Goal: Find specific page/section: Find specific page/section

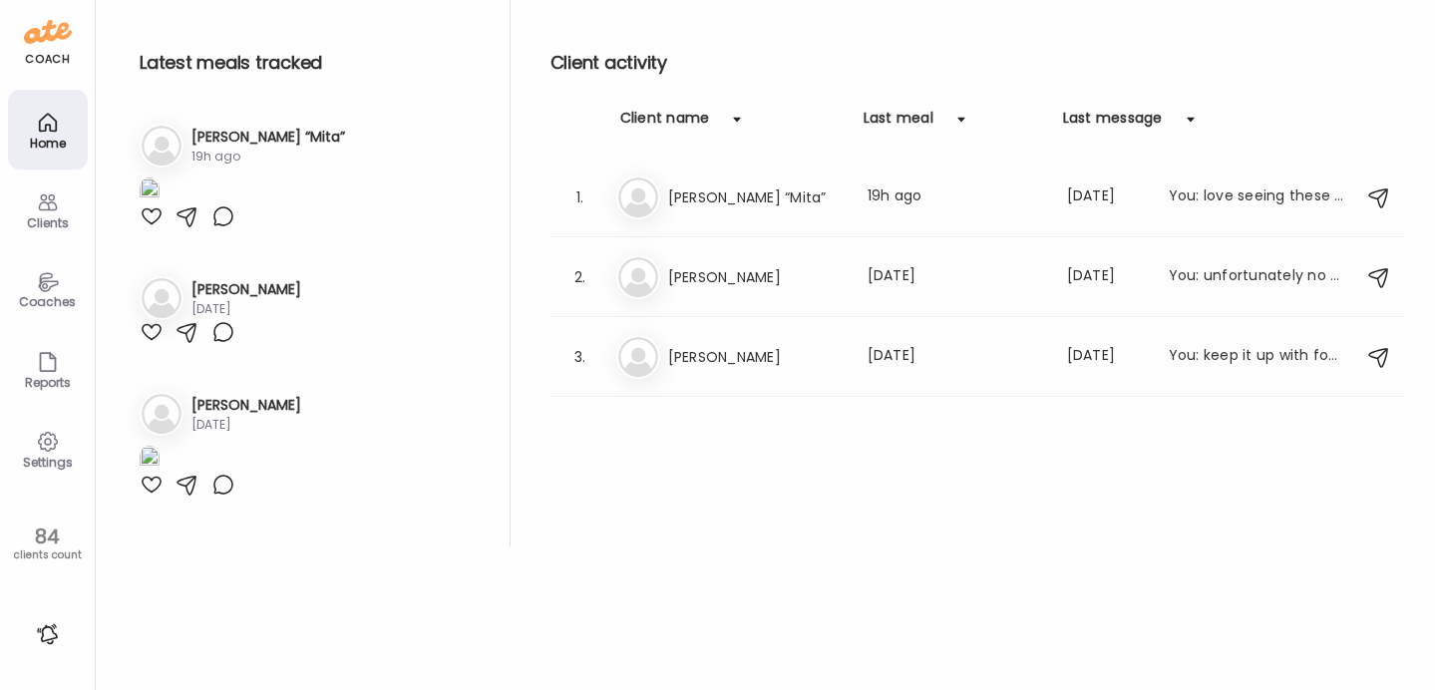
click at [60, 130] on div "Home" at bounding box center [48, 130] width 80 height 80
click at [49, 448] on icon at bounding box center [47, 442] width 19 height 19
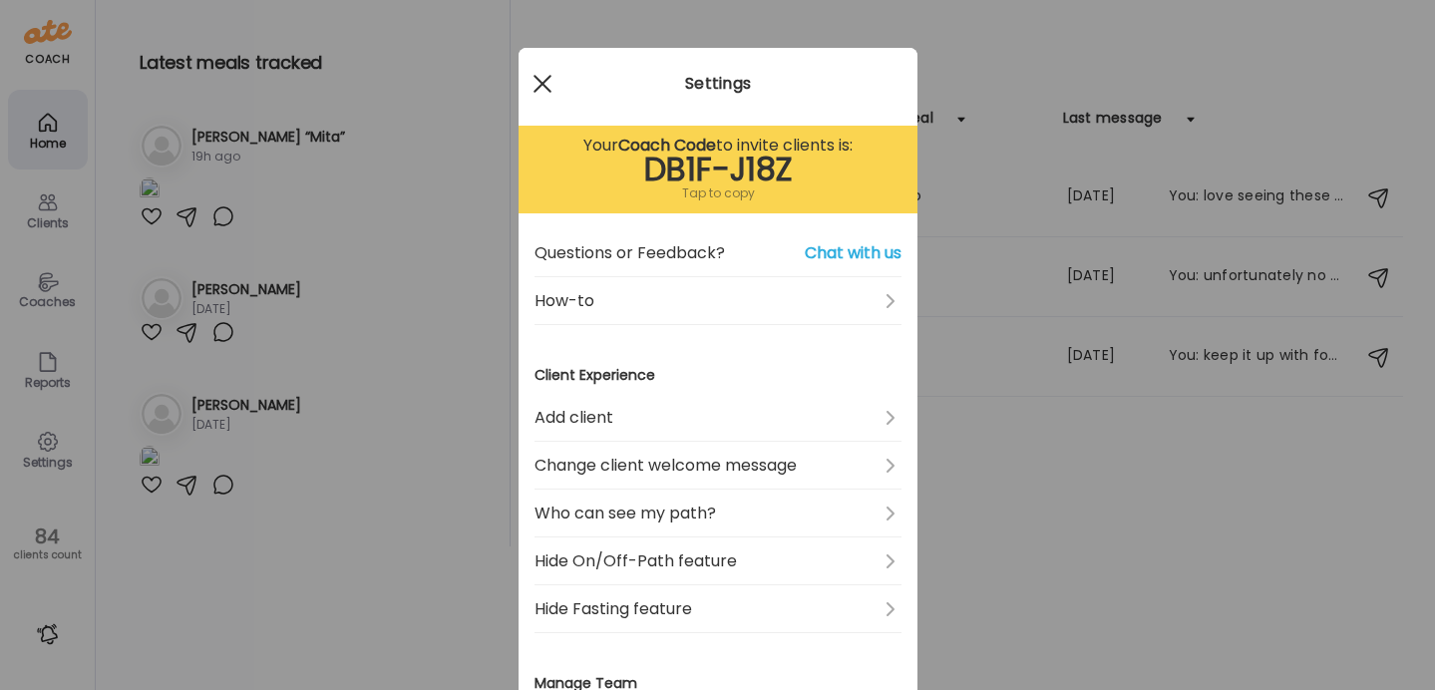
click at [542, 88] on div at bounding box center [543, 84] width 40 height 40
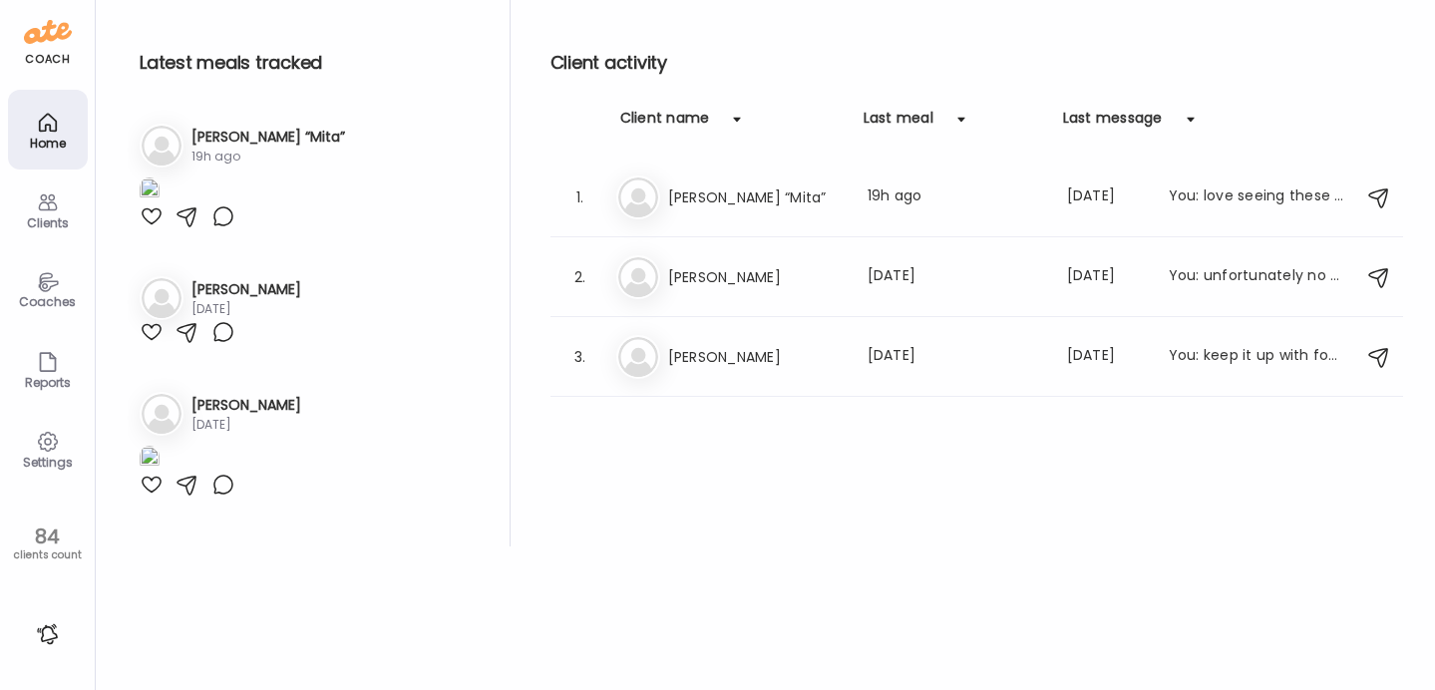
click at [68, 295] on div "Coaches" at bounding box center [48, 301] width 72 height 13
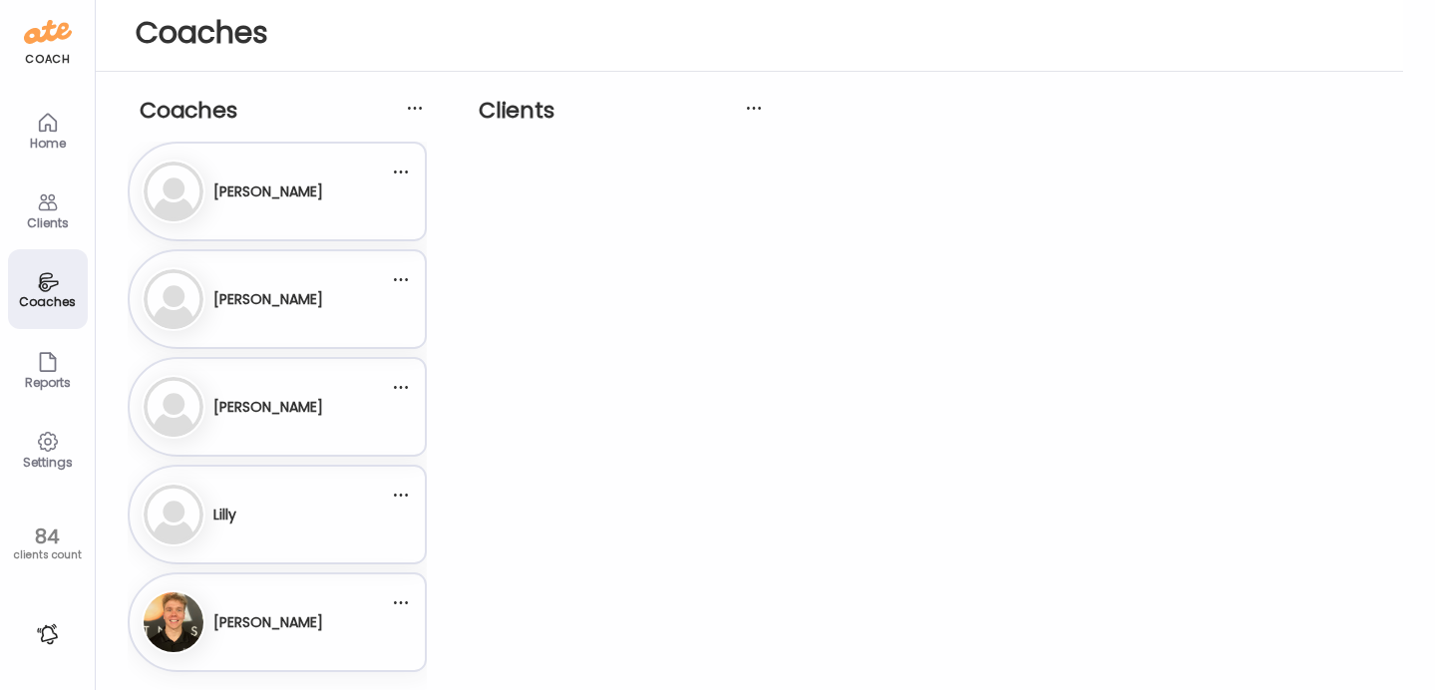
click at [68, 143] on div "Home" at bounding box center [48, 143] width 72 height 13
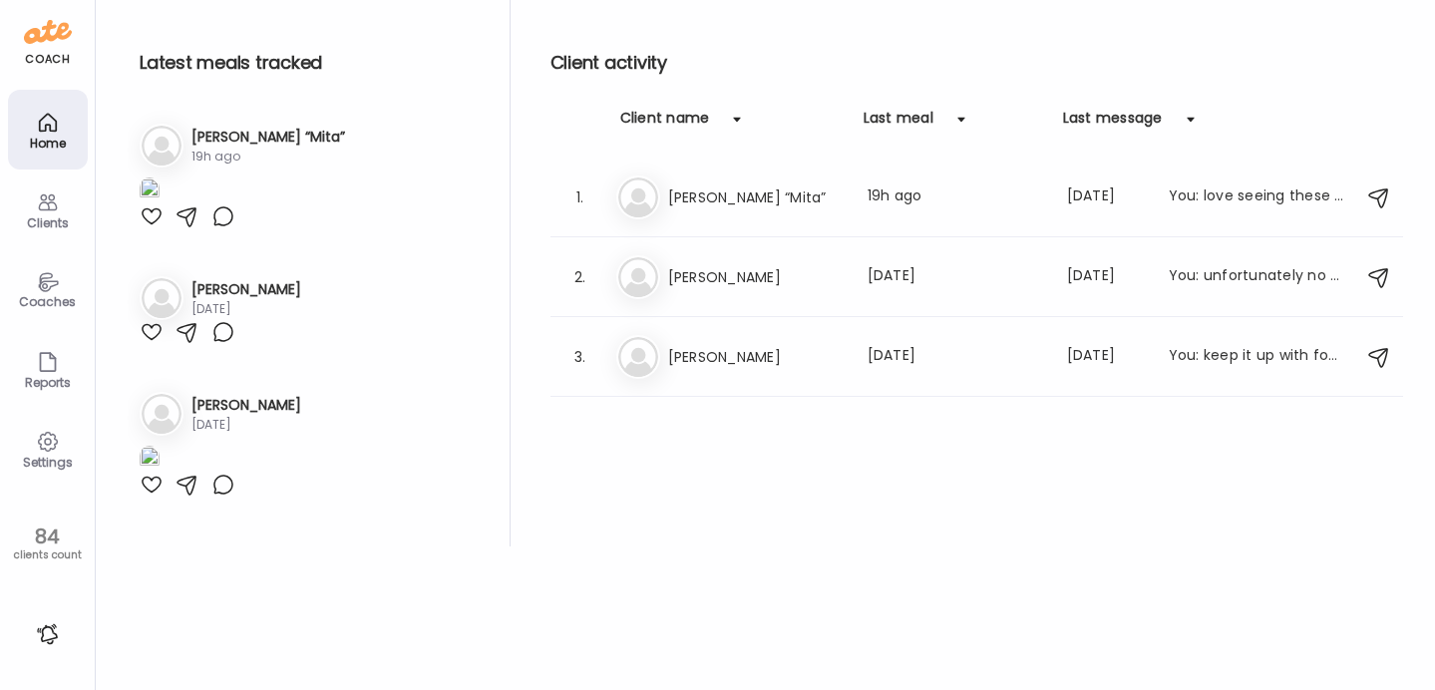
click at [43, 303] on div "Coaches" at bounding box center [48, 301] width 72 height 13
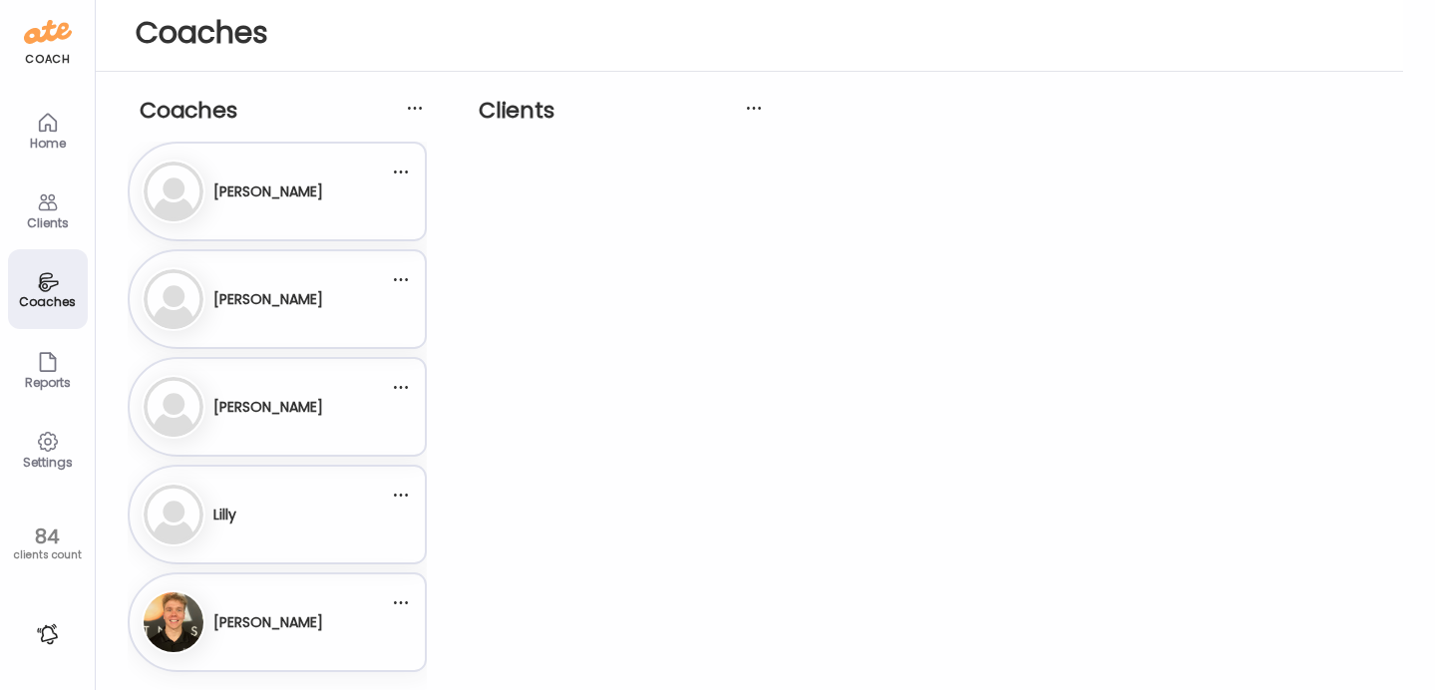
click at [260, 512] on div "[PERSON_NAME]" at bounding box center [265, 515] width 247 height 64
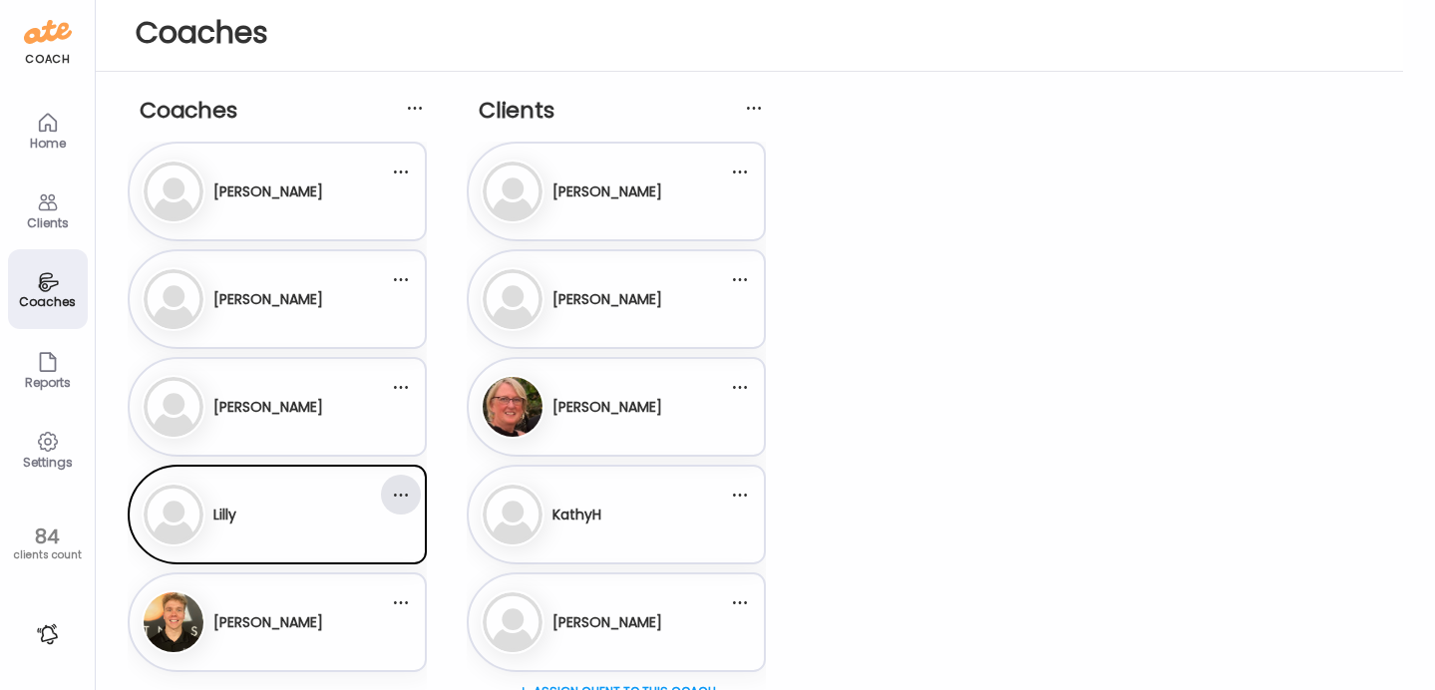
click at [408, 497] on div at bounding box center [401, 495] width 40 height 40
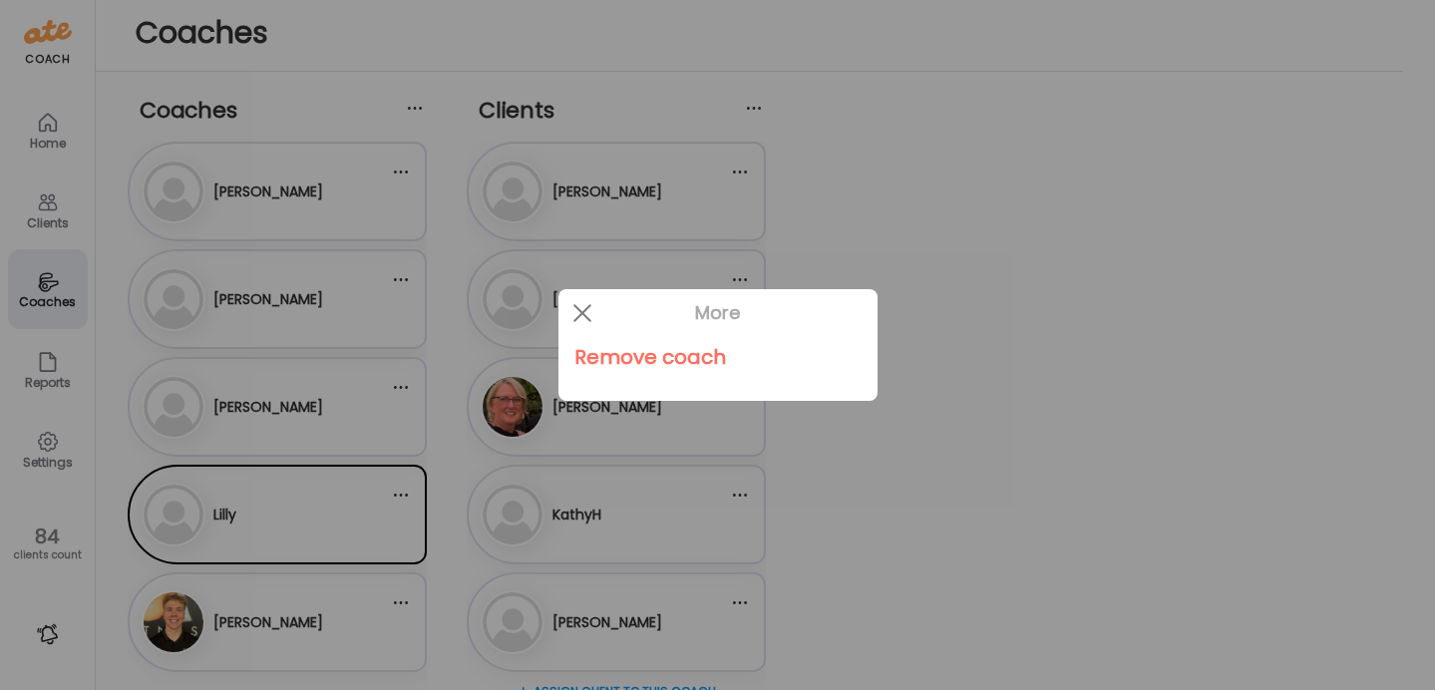
click at [707, 180] on div at bounding box center [717, 345] width 1435 height 690
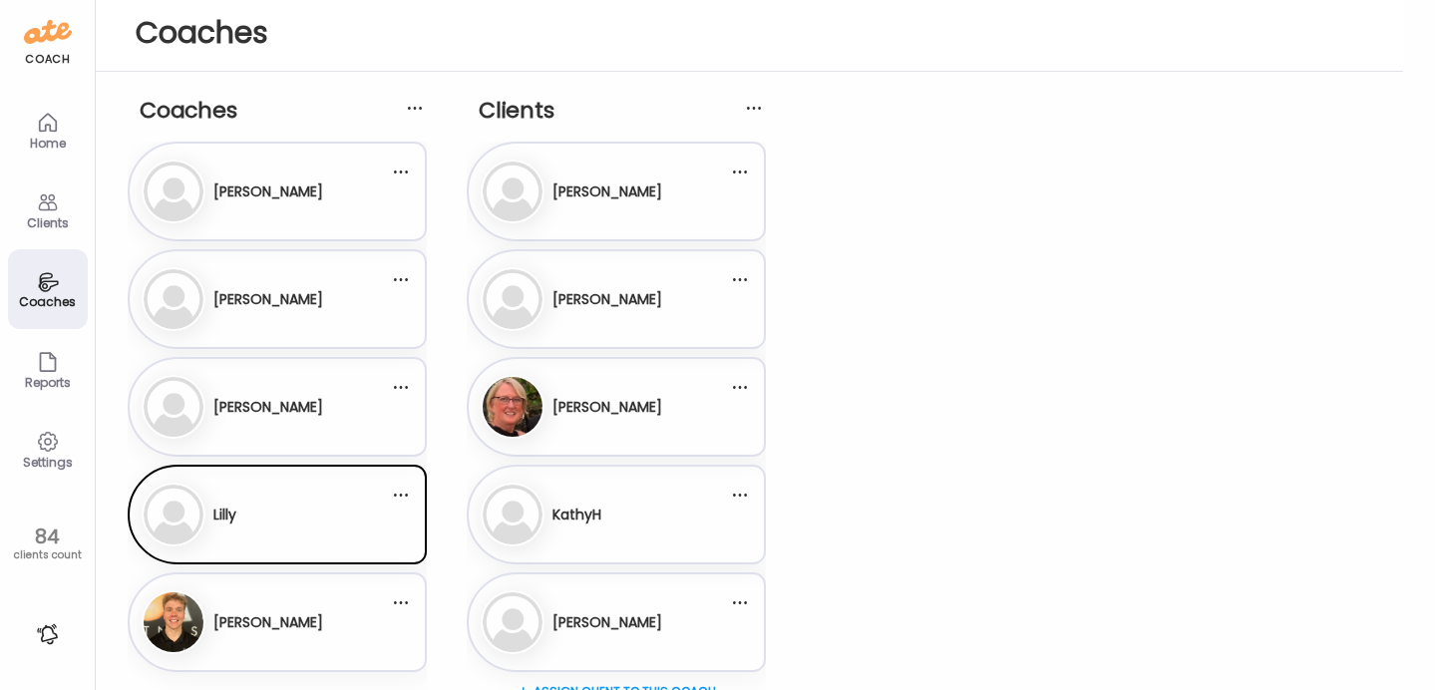
click at [241, 171] on div "[PERSON_NAME]" at bounding box center [268, 192] width 110 height 49
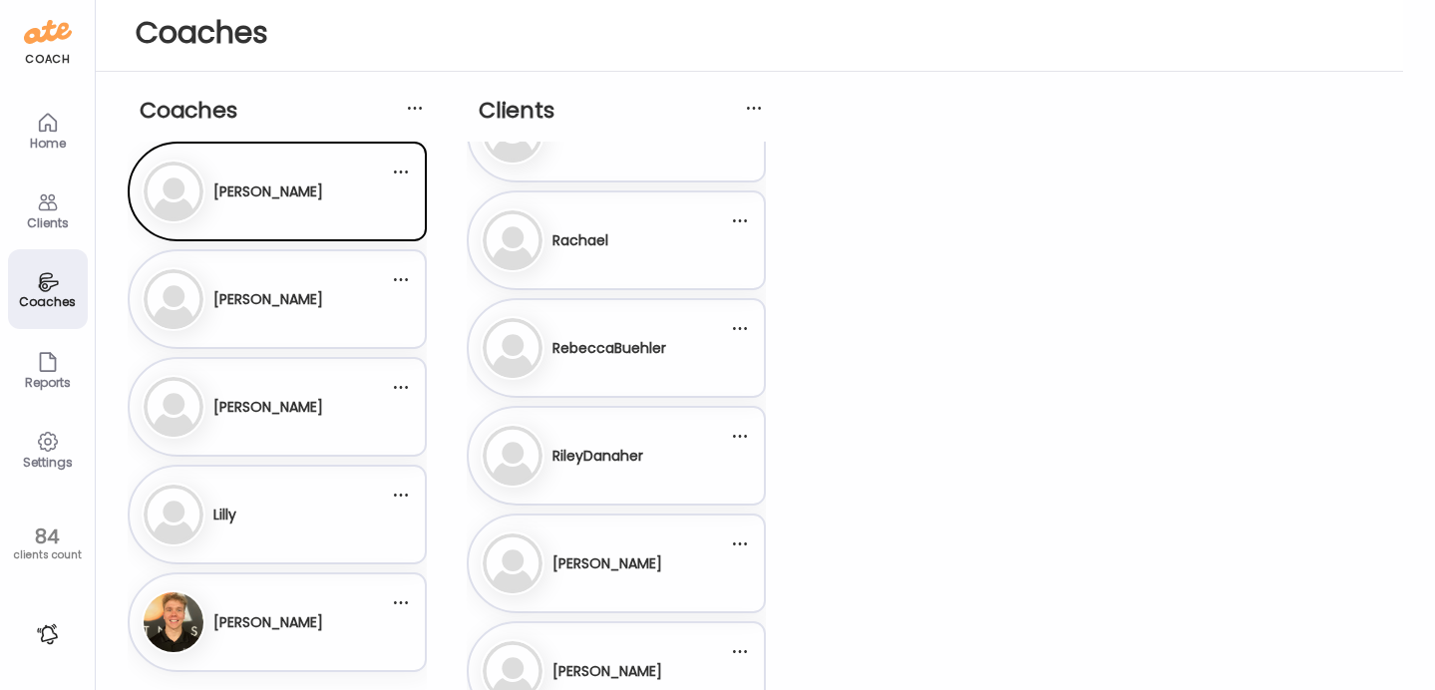
scroll to position [2079, 0]
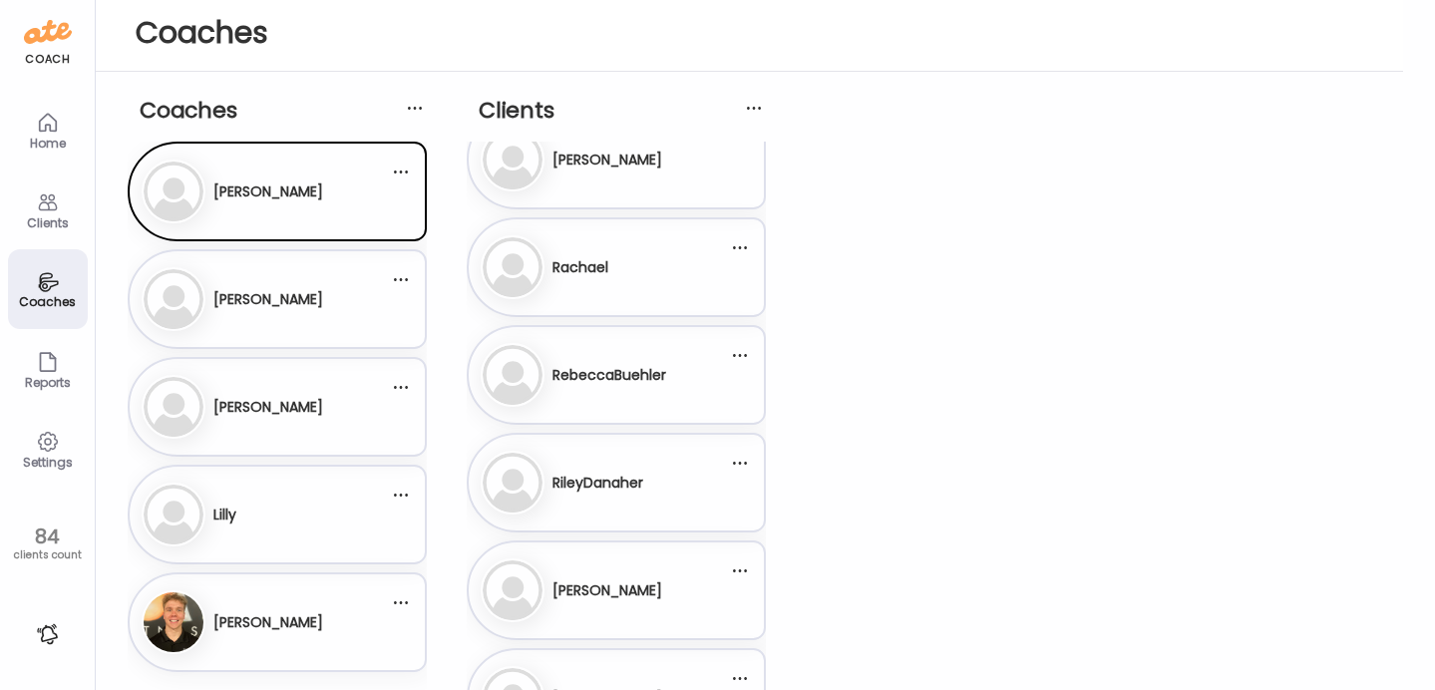
click at [233, 480] on div "[PERSON_NAME]" at bounding box center [277, 515] width 299 height 100
click at [241, 497] on div "[PERSON_NAME]" at bounding box center [265, 515] width 247 height 64
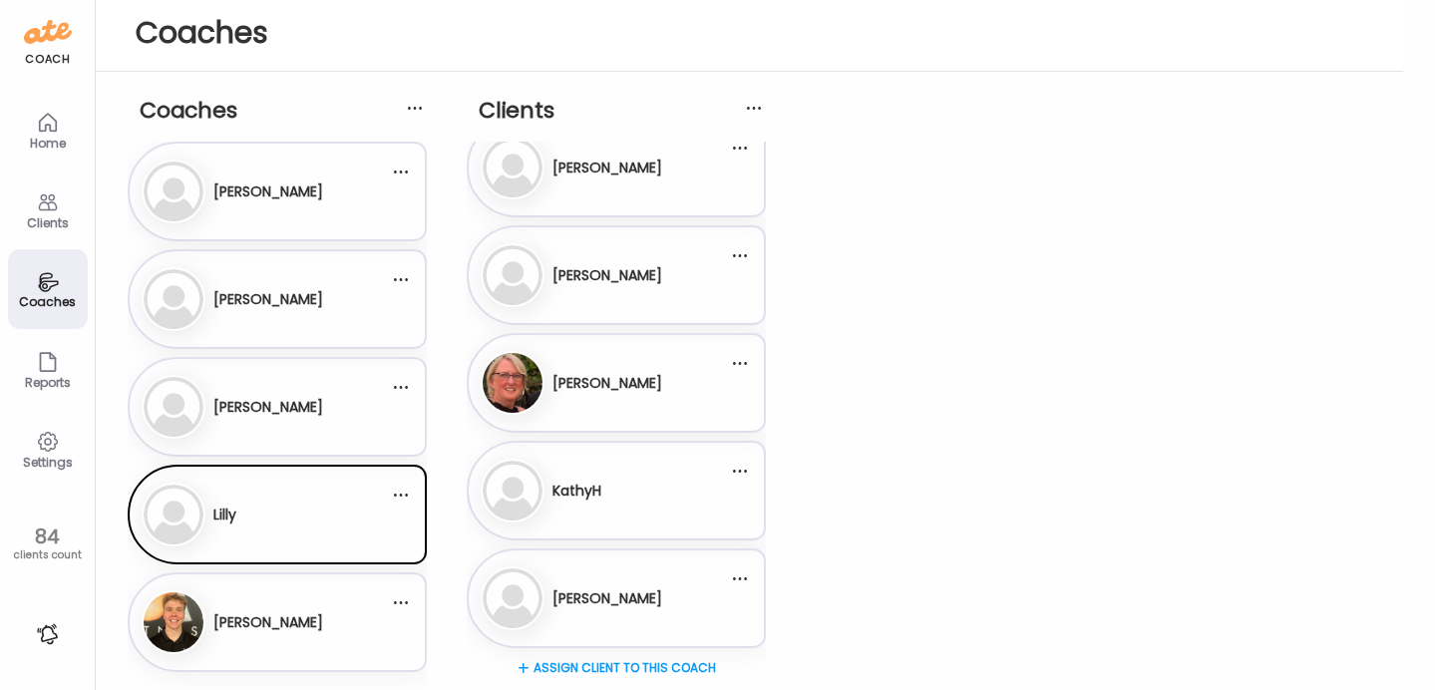
scroll to position [0, 0]
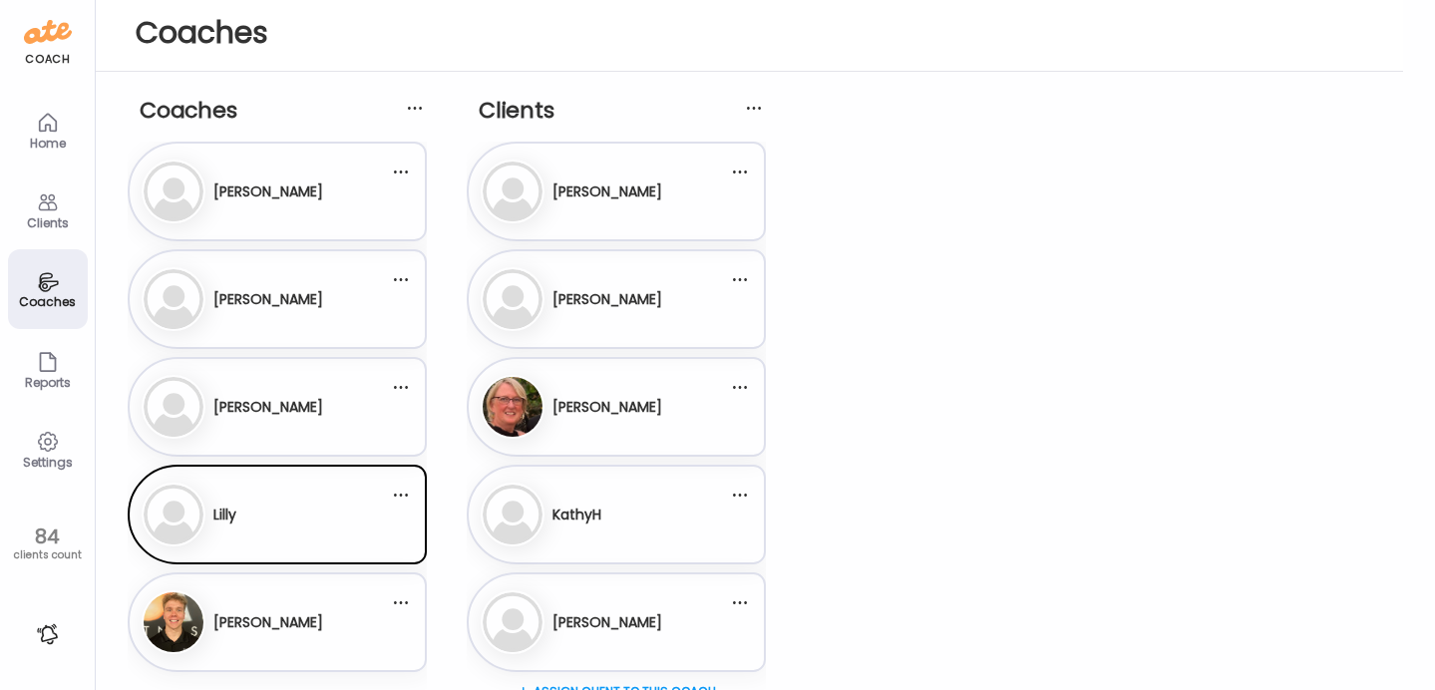
click at [262, 193] on h3 "[PERSON_NAME]" at bounding box center [268, 192] width 110 height 21
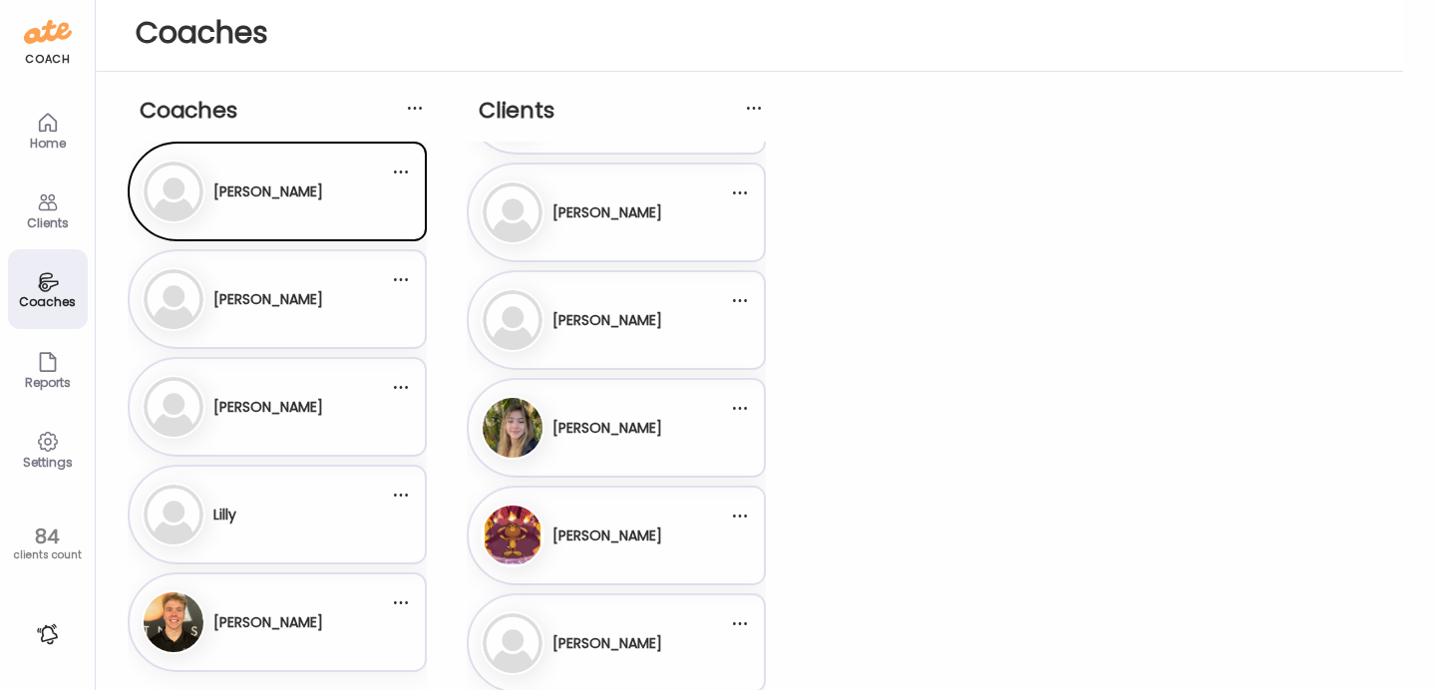
scroll to position [1481, 0]
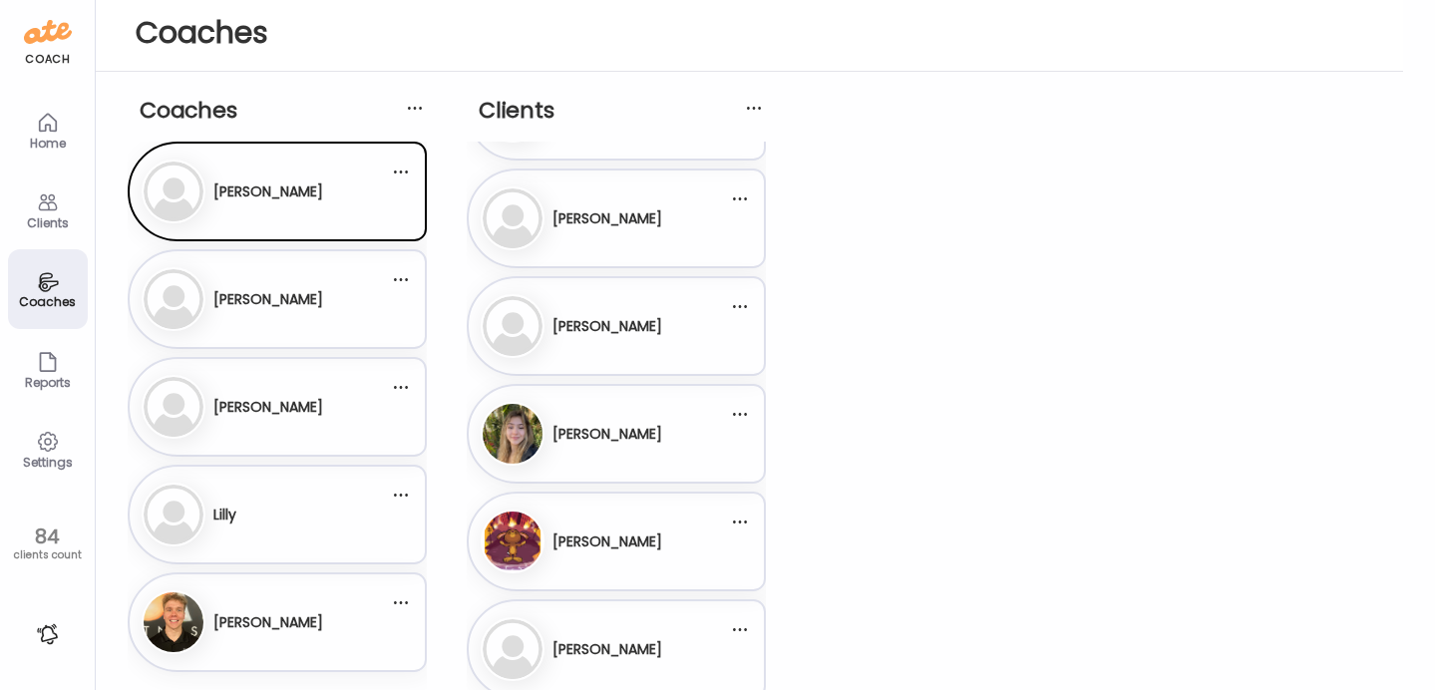
click at [245, 522] on div "[PERSON_NAME]" at bounding box center [265, 515] width 247 height 64
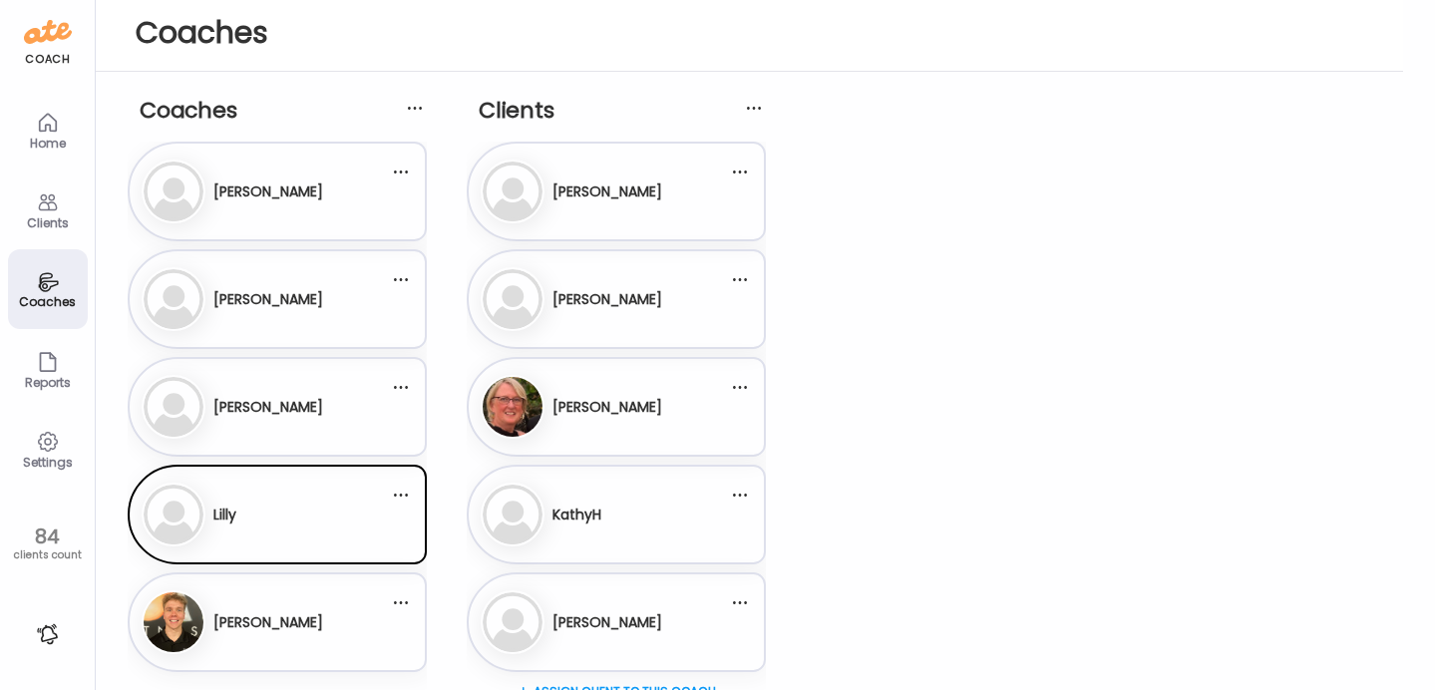
scroll to position [24, 0]
